Goal: Task Accomplishment & Management: Manage account settings

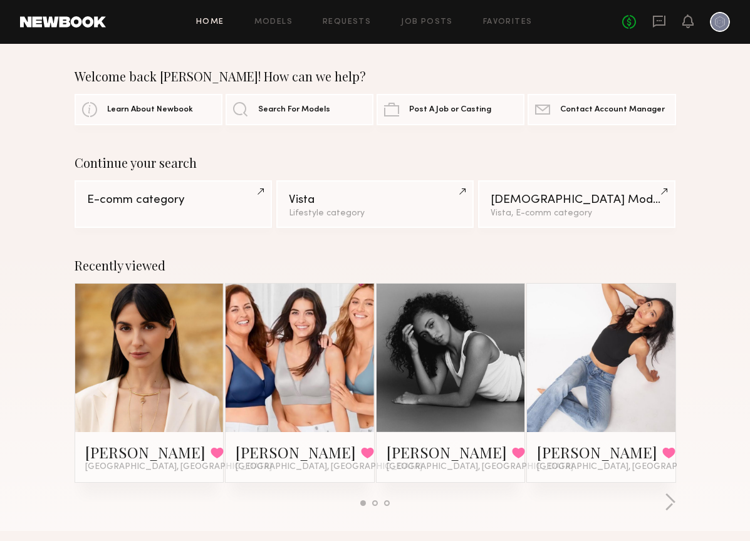
click at [724, 21] on div at bounding box center [720, 22] width 20 height 20
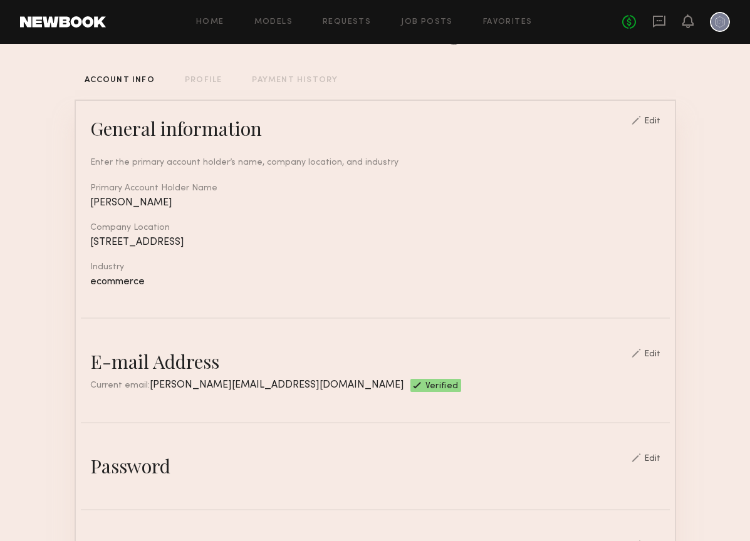
scroll to position [59, 0]
click at [657, 120] on div "Edit" at bounding box center [652, 121] width 16 height 9
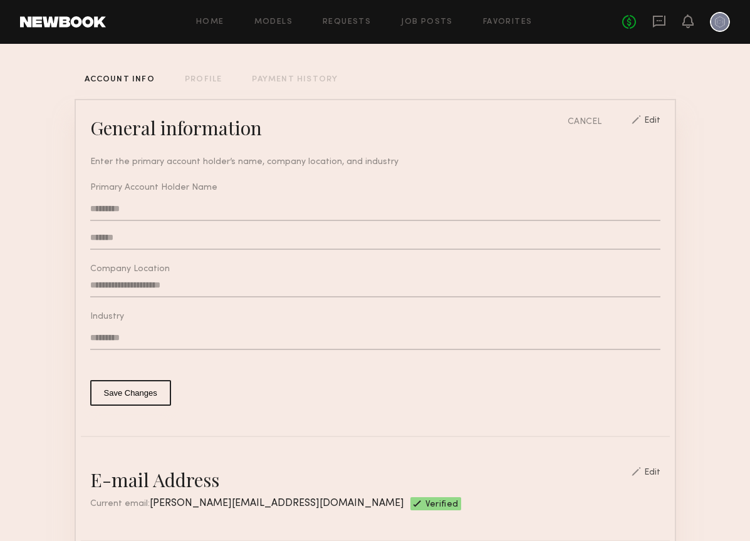
type input "**********"
type input "*"
type input "*******"
type input "*"
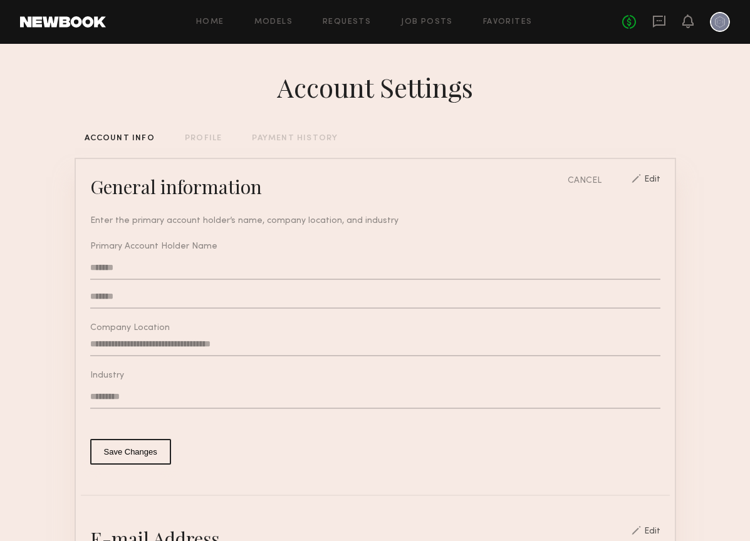
scroll to position [0, 0]
type input "*******"
click at [212, 22] on link "Home" at bounding box center [210, 22] width 28 height 8
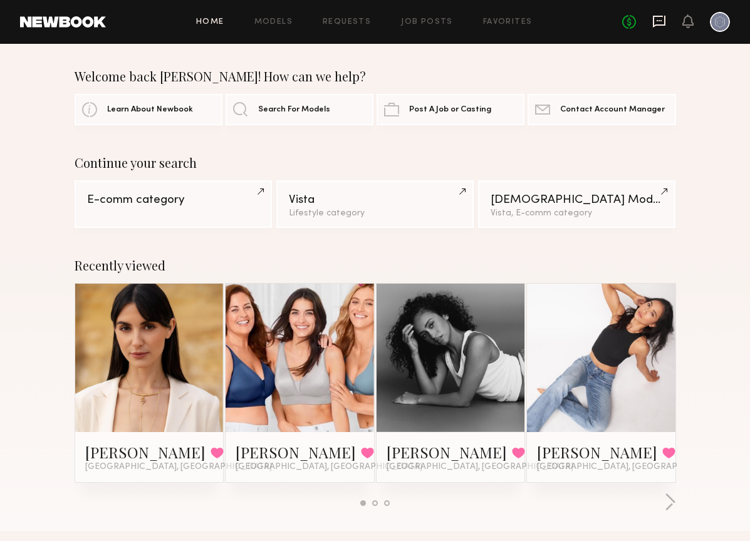
click at [652, 27] on div "No fees up to $5,000" at bounding box center [676, 22] width 108 height 20
click at [659, 24] on icon at bounding box center [659, 22] width 13 height 12
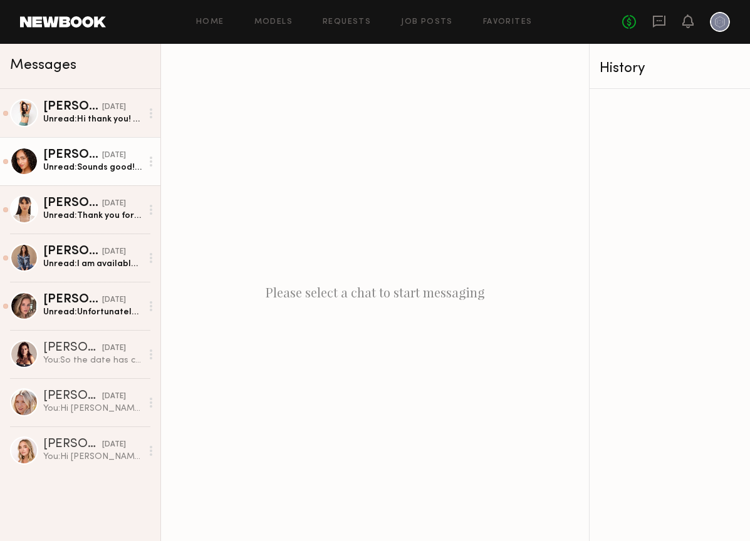
click at [133, 167] on div "Unread: Sounds good! Thank you!" at bounding box center [92, 168] width 98 height 12
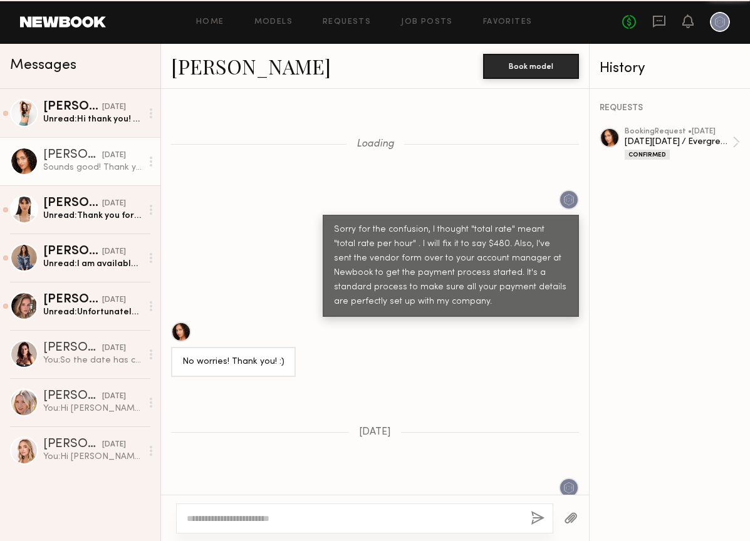
scroll to position [605, 0]
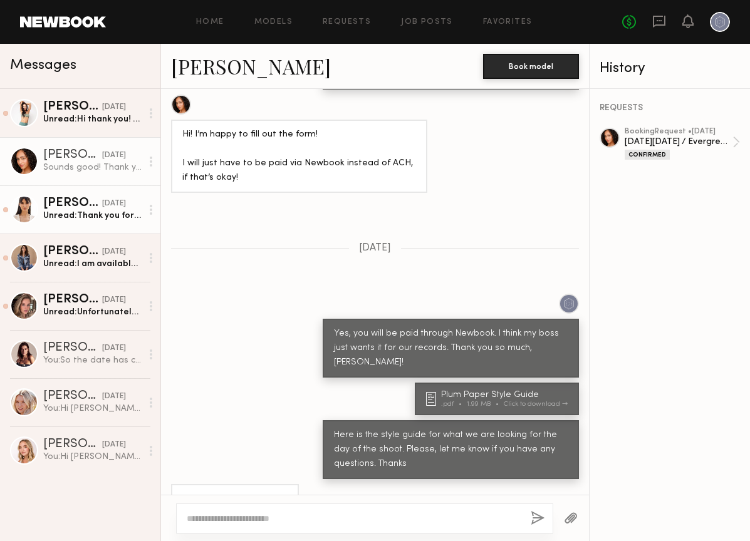
click at [83, 214] on div "Unread: Thank you for letting me know. I look forward to working with you as we…" at bounding box center [92, 216] width 98 height 12
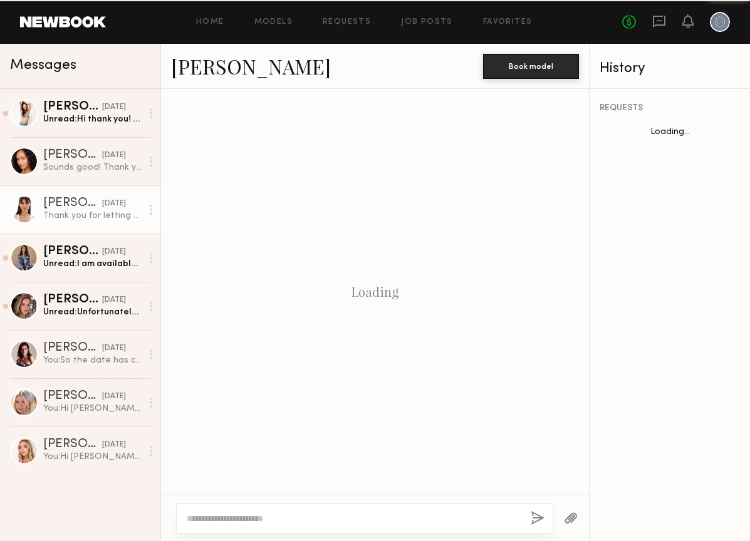
scroll to position [554, 0]
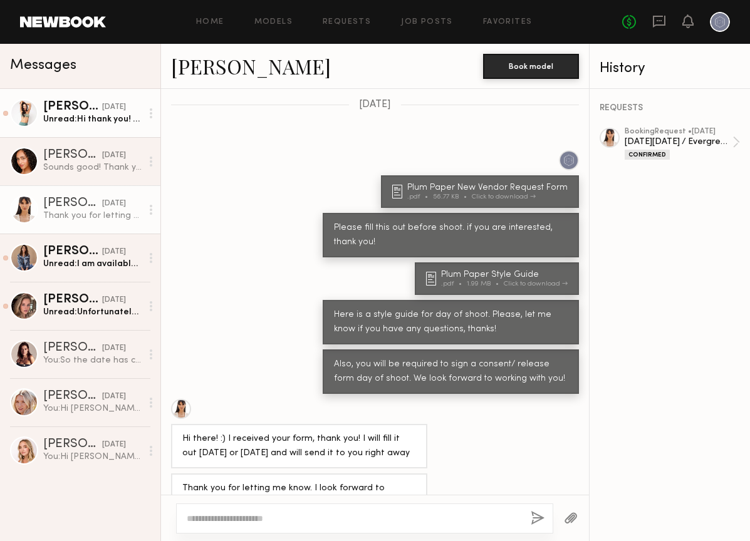
click at [128, 125] on link "[PERSON_NAME] [DATE] Unread: Hi thank you! I’m interested and available that day" at bounding box center [80, 113] width 160 height 48
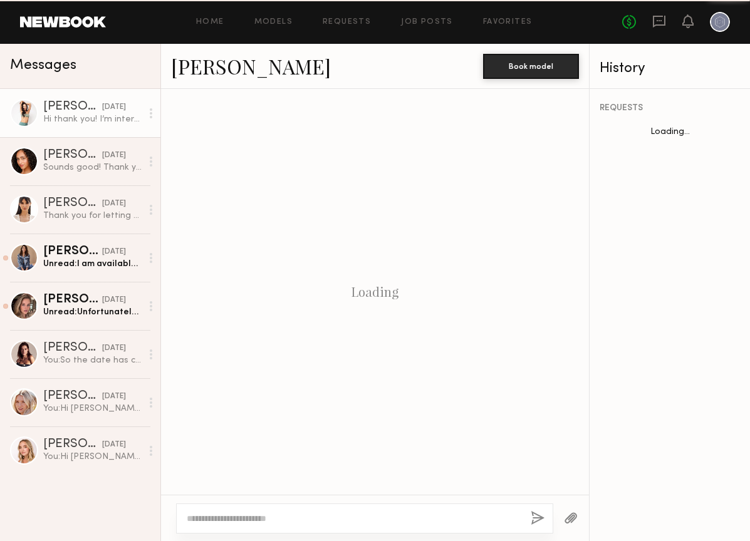
scroll to position [370, 0]
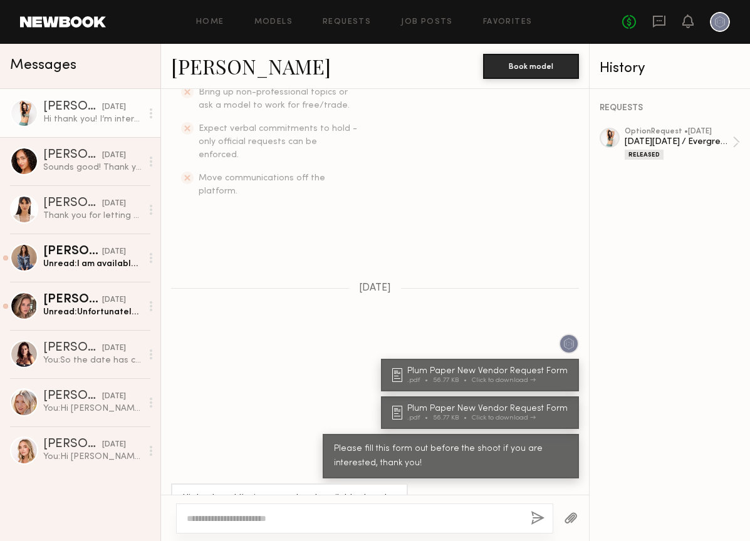
click at [152, 112] on div at bounding box center [151, 113] width 19 height 25
click at [135, 114] on div "Hi thank you! I’m interested and available that day" at bounding box center [92, 119] width 98 height 12
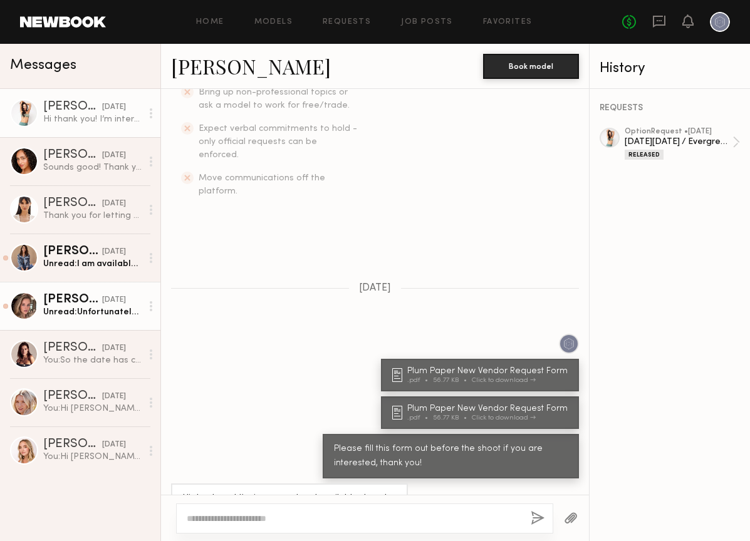
click at [110, 320] on link "[PERSON_NAME] [DATE] Unread: Unfortunately I am not available on the 9th , but …" at bounding box center [80, 306] width 160 height 48
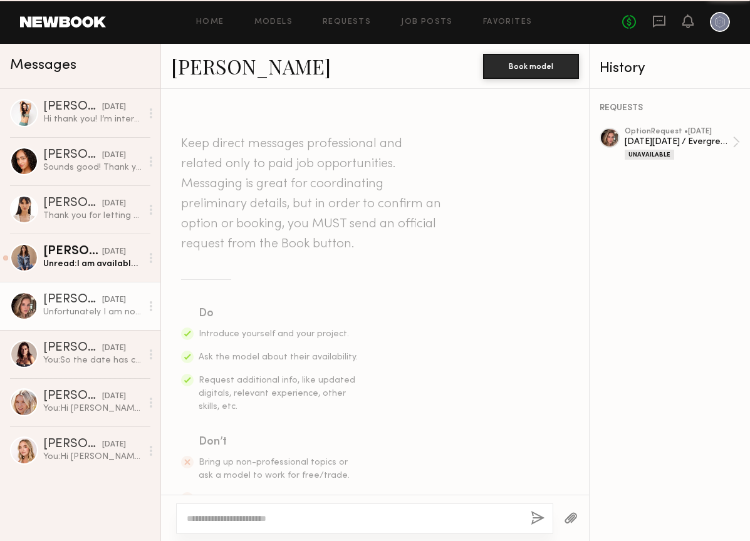
scroll to position [347, 0]
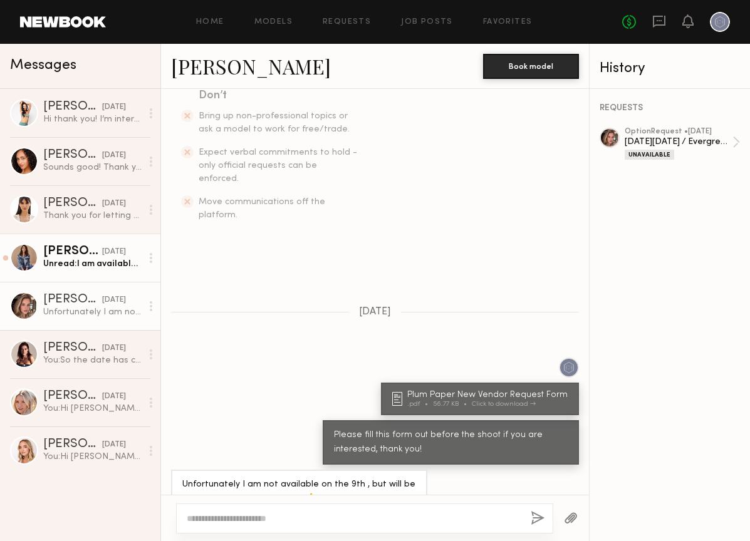
click at [129, 269] on div "Unread: I am available on the 9th and I’d love to join you guys on this shoot! …" at bounding box center [92, 264] width 98 height 12
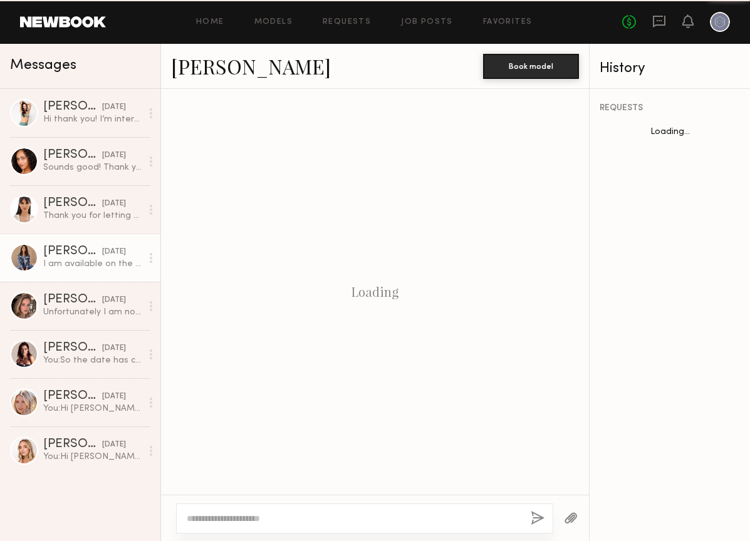
scroll to position [347, 0]
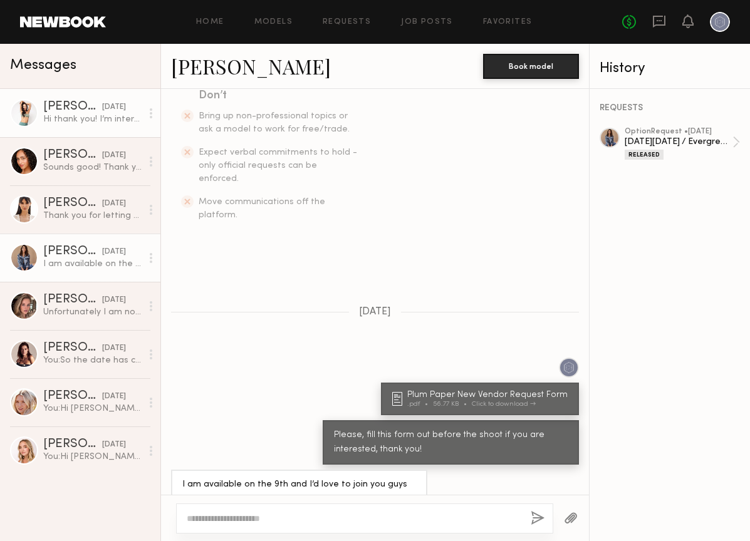
click at [151, 112] on circle at bounding box center [151, 113] width 3 height 3
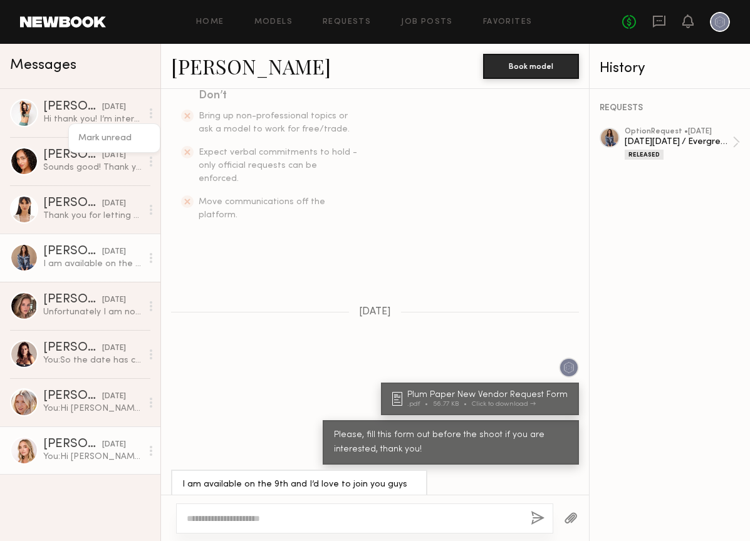
click at [71, 459] on div "You: Hi [PERSON_NAME], I hope you’re doing well! My name is [PERSON_NAME], and …" at bounding box center [92, 457] width 98 height 12
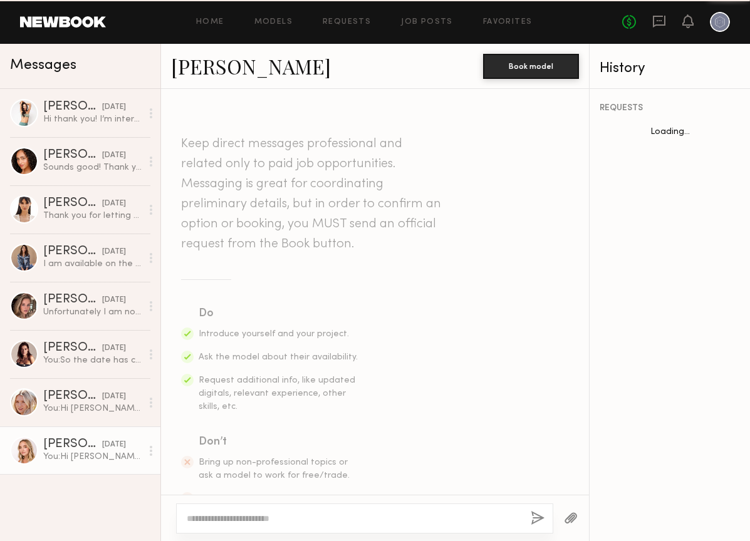
scroll to position [481, 0]
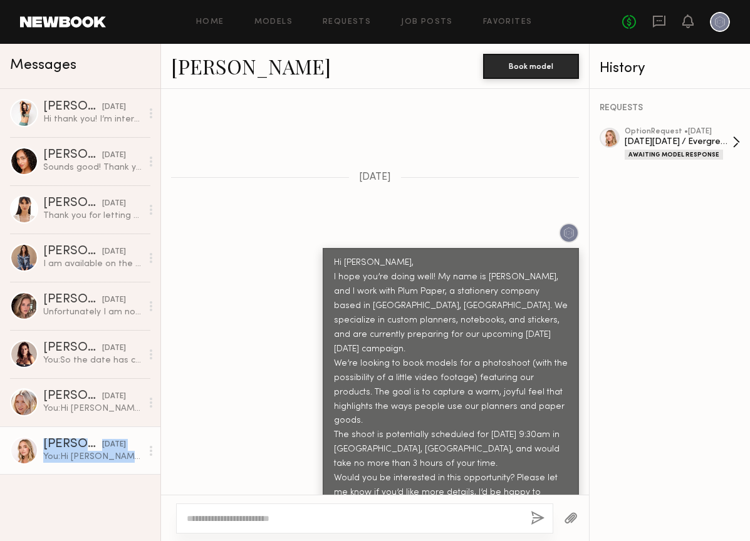
click at [738, 140] on link "option Request • [DATE] [DATE][DATE] / Evergreen photoshoot Awaiting Model Resp…" at bounding box center [682, 144] width 115 height 32
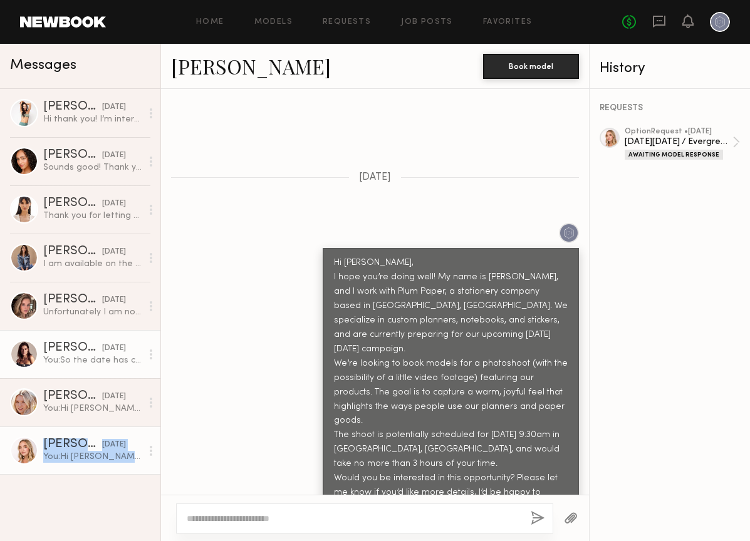
click at [151, 355] on circle at bounding box center [151, 354] width 3 height 3
click at [126, 347] on div "[PERSON_NAME] [DATE]" at bounding box center [92, 348] width 98 height 13
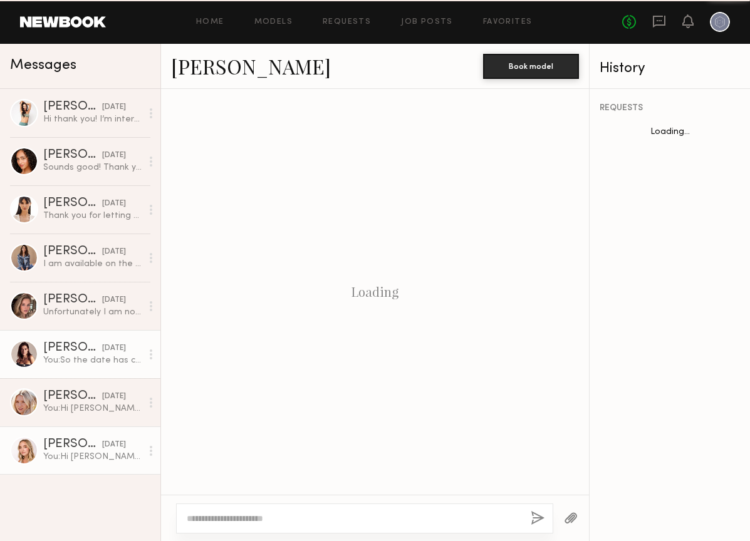
scroll to position [843, 0]
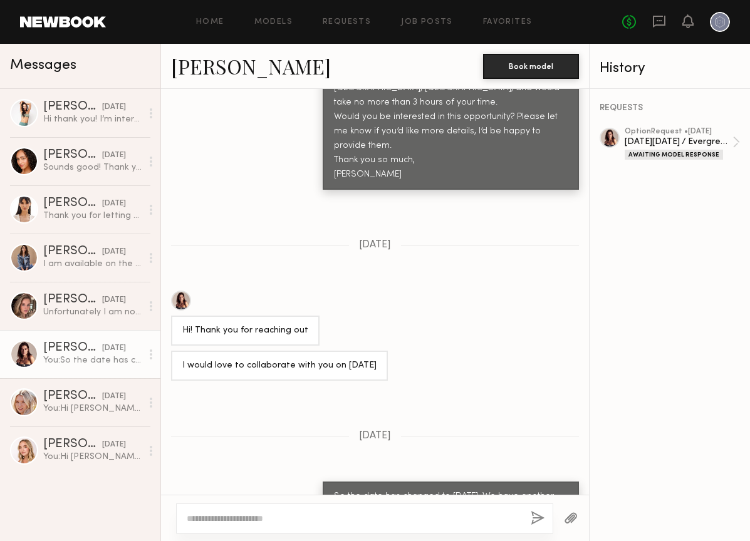
click at [105, 489] on div "[PERSON_NAME] [DATE] Hi thank you! I’m interested and available that day [PERSO…" at bounding box center [80, 315] width 160 height 452
click at [717, 20] on div at bounding box center [720, 22] width 20 height 20
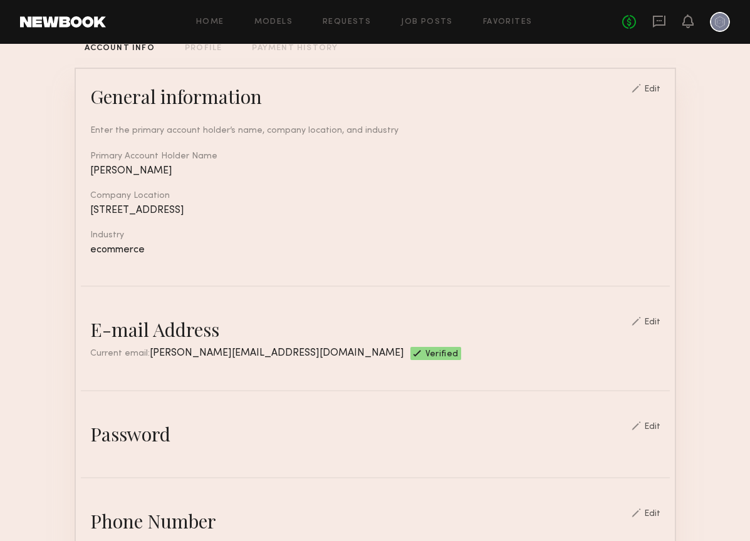
scroll to position [95, 0]
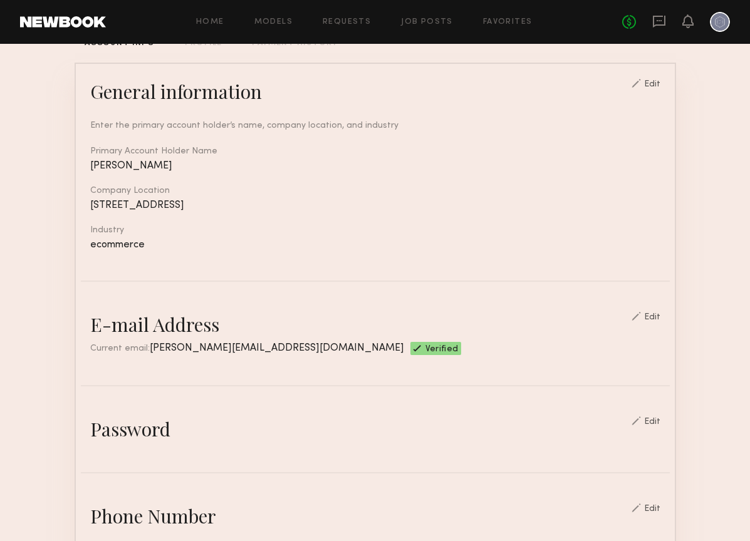
click at [660, 420] on div "Edit" at bounding box center [652, 422] width 16 height 9
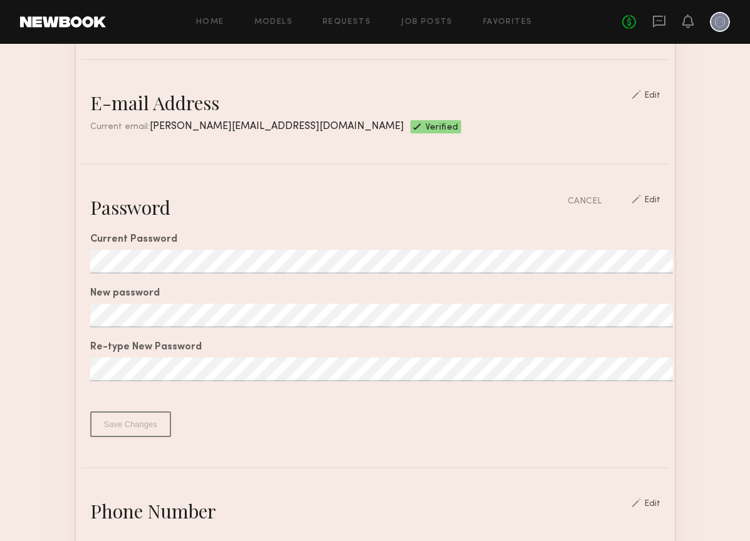
scroll to position [303, 0]
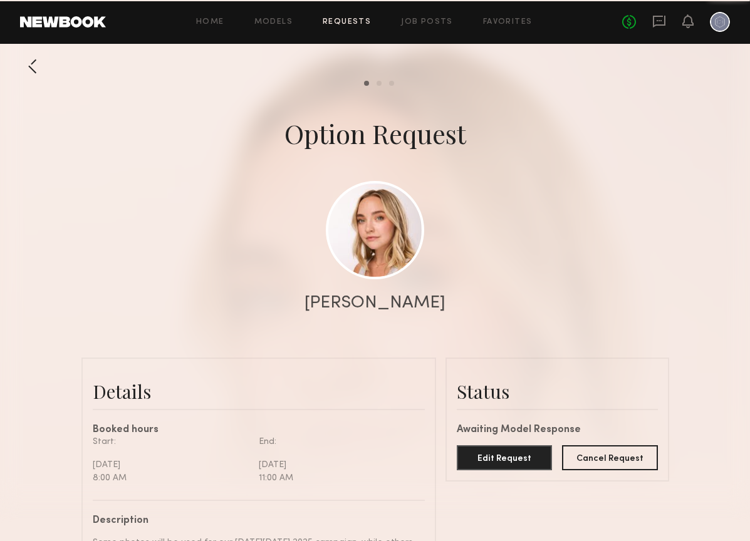
scroll to position [655, 0]
click at [723, 19] on div at bounding box center [720, 22] width 20 height 20
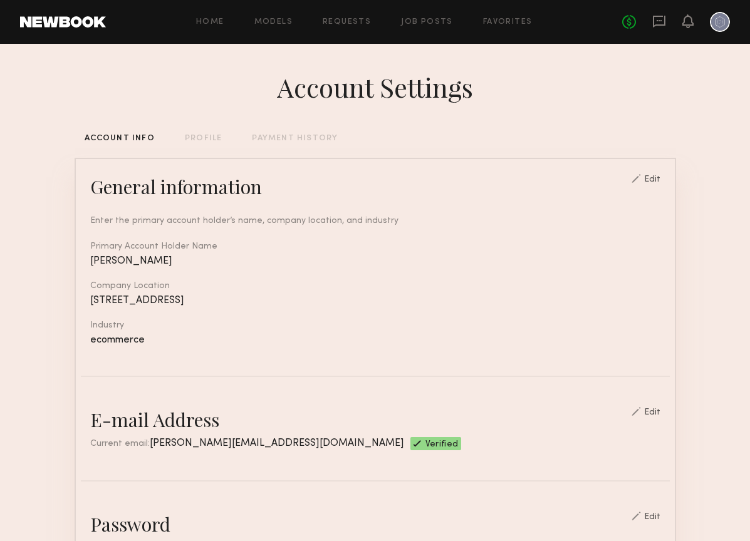
click at [205, 135] on div "PROFILE" at bounding box center [203, 139] width 37 height 8
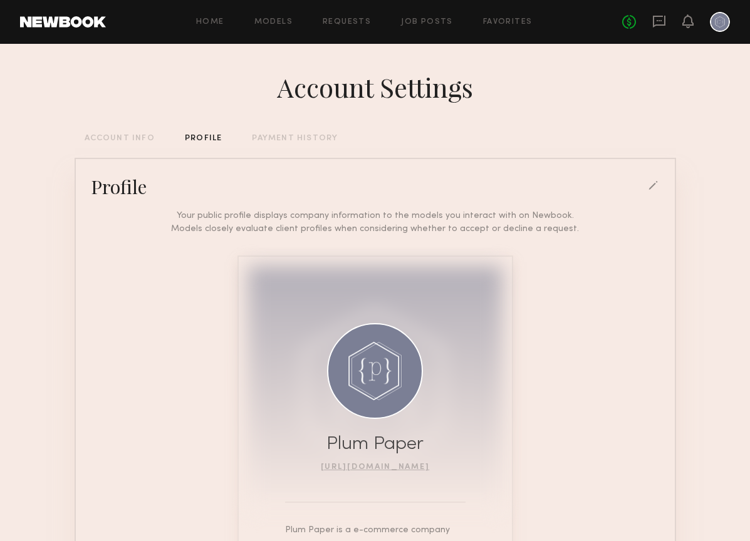
click at [142, 137] on div "ACCOUNT INFO" at bounding box center [120, 139] width 70 height 8
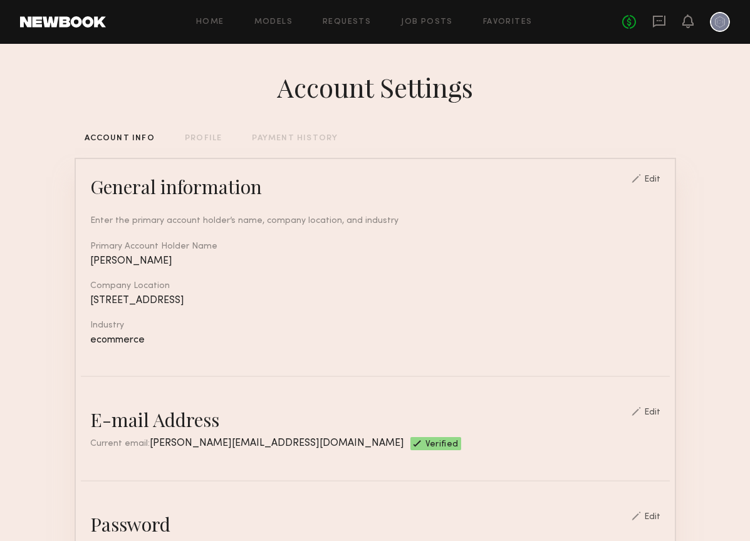
click at [202, 140] on div "PROFILE" at bounding box center [203, 139] width 37 height 8
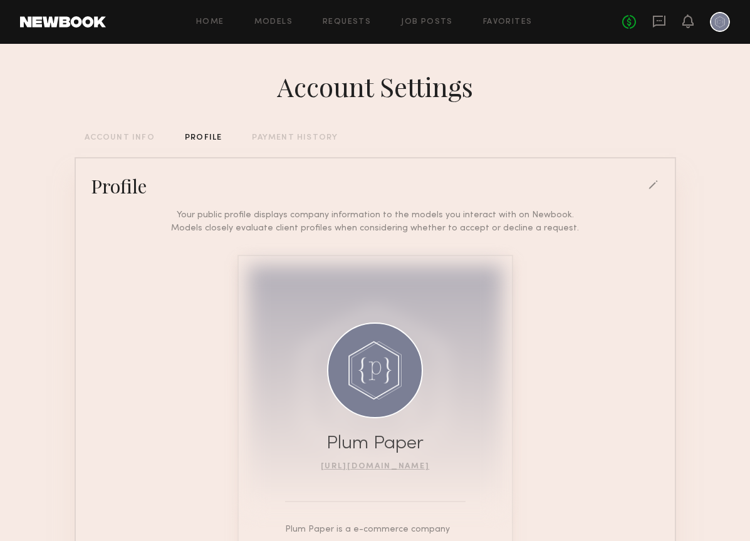
scroll to position [1, 0]
click at [136, 138] on div "ACCOUNT INFO" at bounding box center [120, 138] width 70 height 8
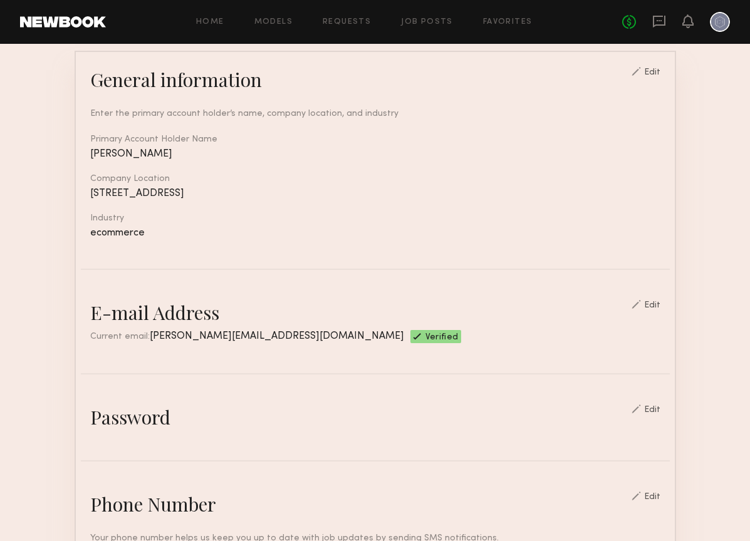
scroll to position [106, 0]
